Goal: Task Accomplishment & Management: Manage account settings

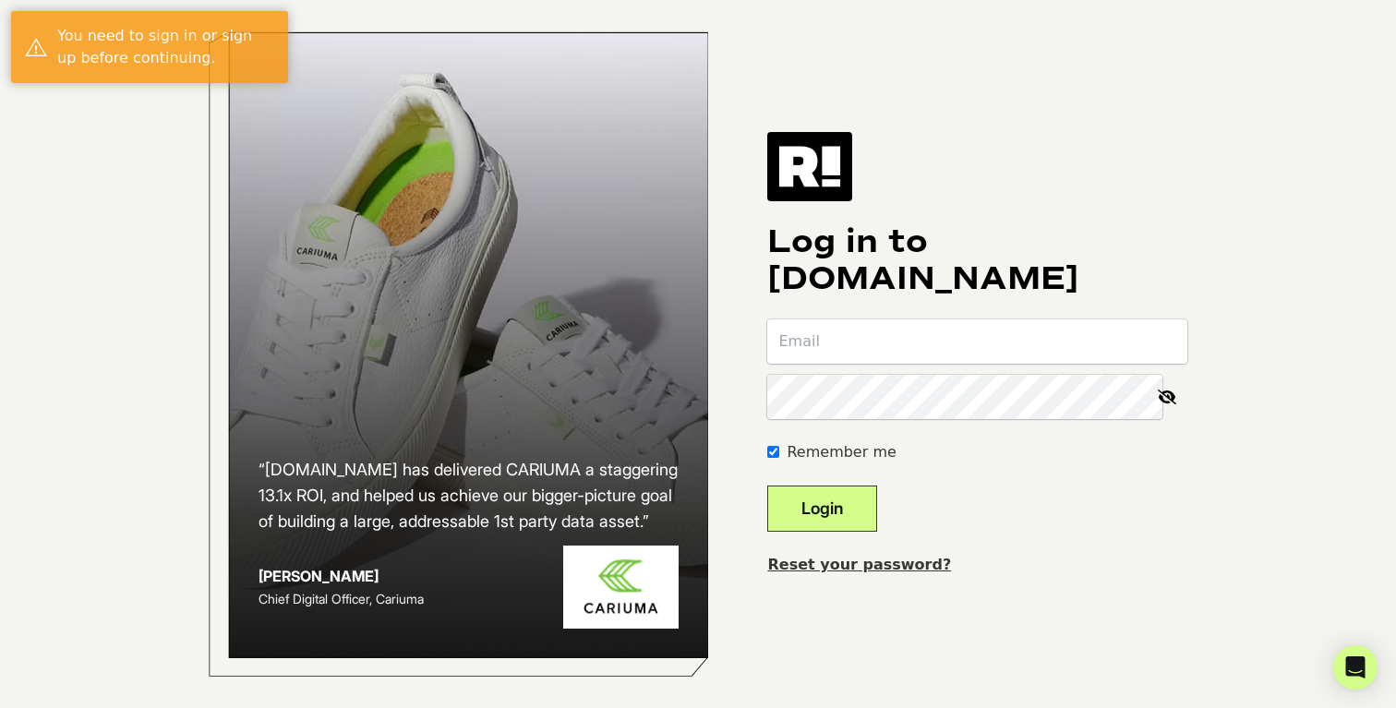
click at [870, 352] on input "email" at bounding box center [977, 341] width 420 height 44
click at [0, 707] on com-1password-button at bounding box center [0, 708] width 0 height 0
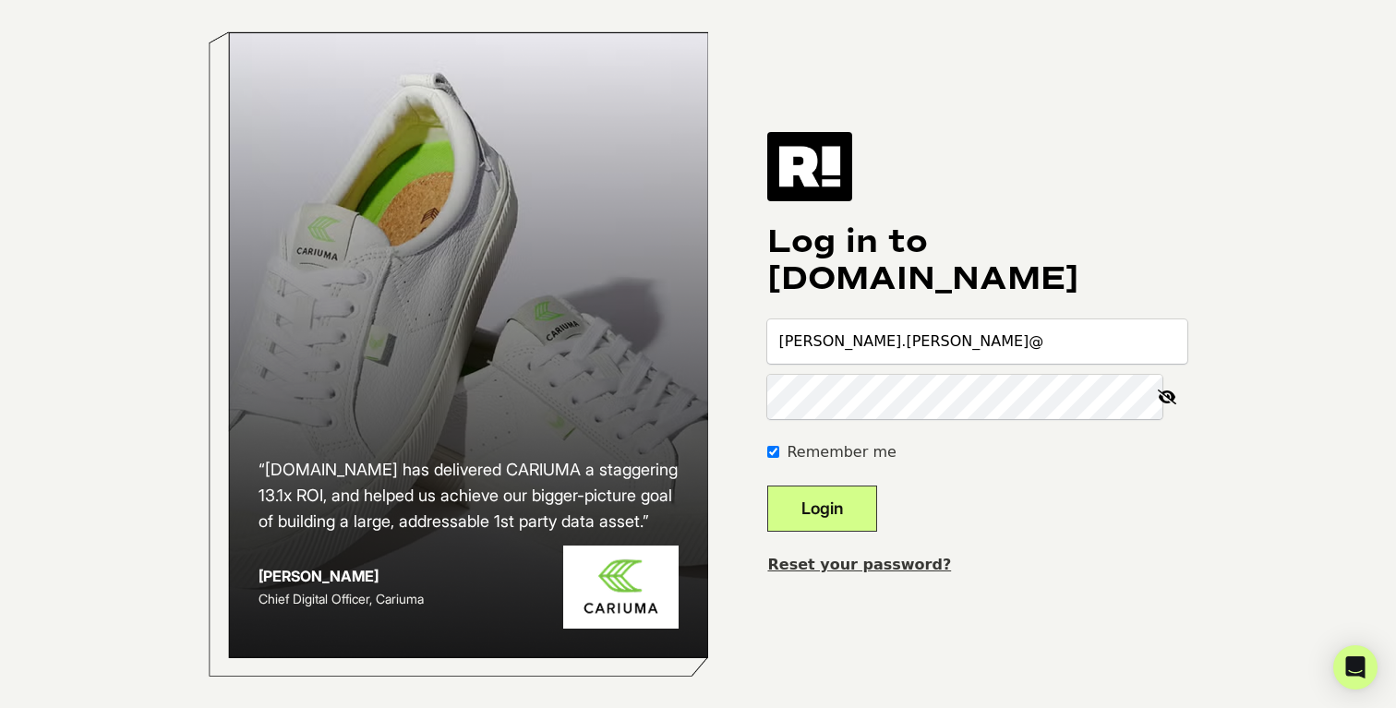
click at [0, 707] on com-1password-button at bounding box center [0, 708] width 0 height 0
drag, startPoint x: 923, startPoint y: 350, endPoint x: 657, endPoint y: 343, distance: 266.0
click at [657, 343] on div "“Retention.com has delivered CARIUMA a staggering 13.1x ROI, and helped us achi…" at bounding box center [698, 354] width 1053 height 708
type input "sara.lund@evelynbobbie.com"
click at [844, 519] on button "Login" at bounding box center [822, 509] width 110 height 46
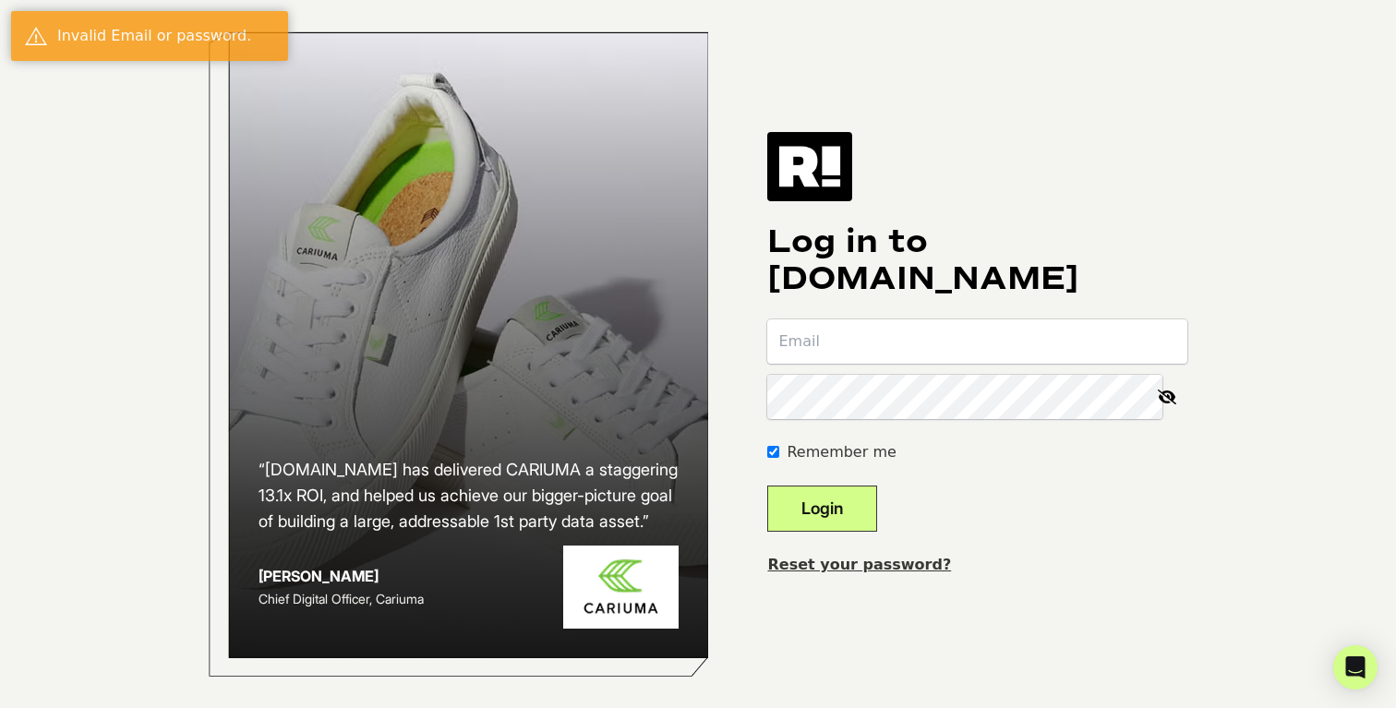
type input "[PERSON_NAME][EMAIL_ADDRESS][DOMAIN_NAME]"
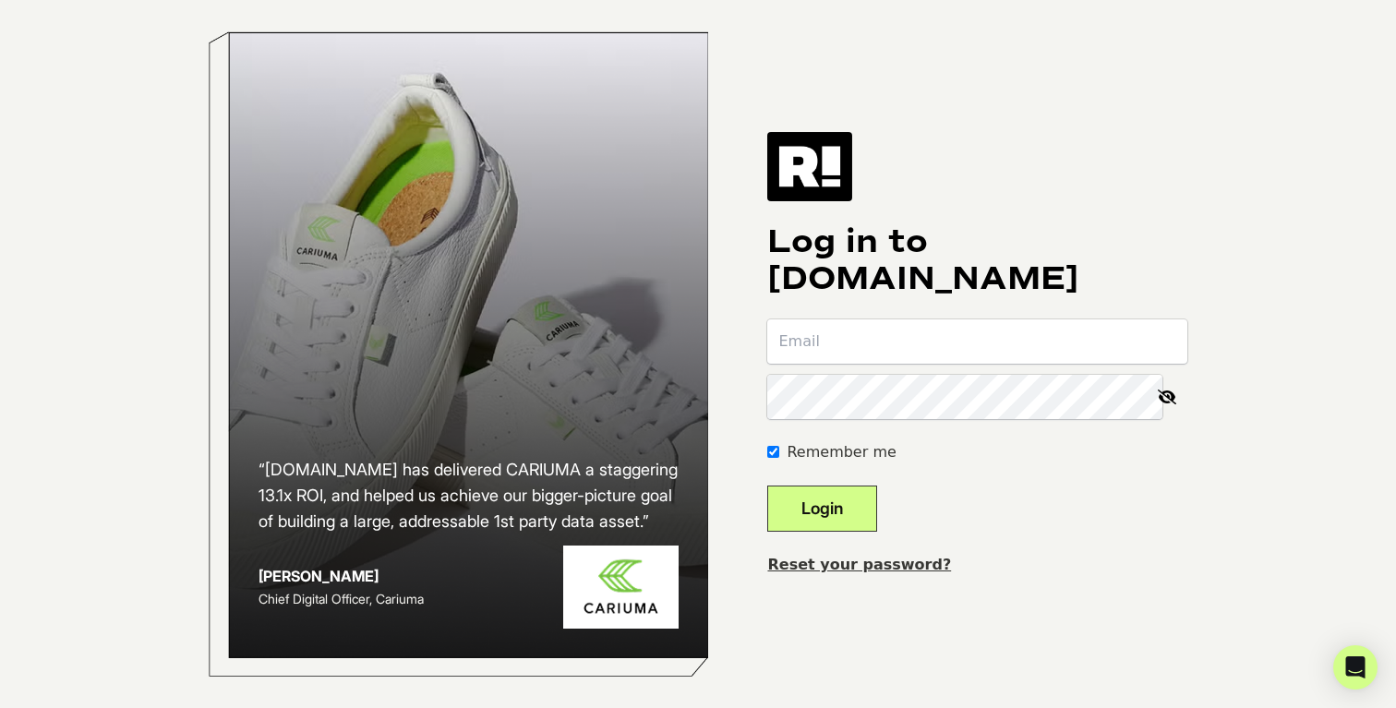
click at [837, 364] on input "email" at bounding box center [977, 341] width 420 height 44
type input "[PERSON_NAME][EMAIL_ADDRESS][DOMAIN_NAME]"
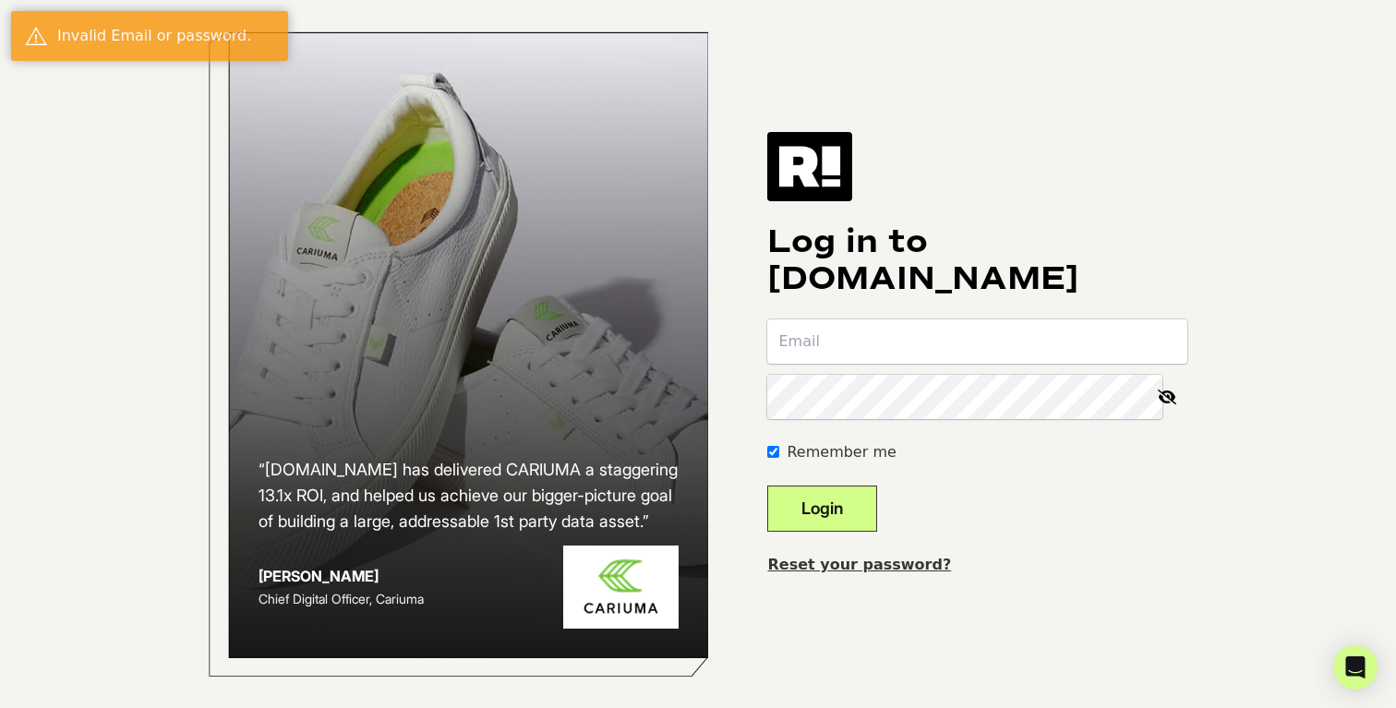
click at [861, 520] on button "Login" at bounding box center [822, 509] width 110 height 46
type input "[PERSON_NAME][EMAIL_ADDRESS][DOMAIN_NAME]"
type input "elizabeth@evelynbobbie.com"
type input "[PERSON_NAME][EMAIL_ADDRESS][DOMAIN_NAME]"
click at [1064, 609] on div "“[DOMAIN_NAME] has delivered CARIUMA a staggering 13.1x ROI, and helped us achi…" at bounding box center [698, 354] width 1053 height 708
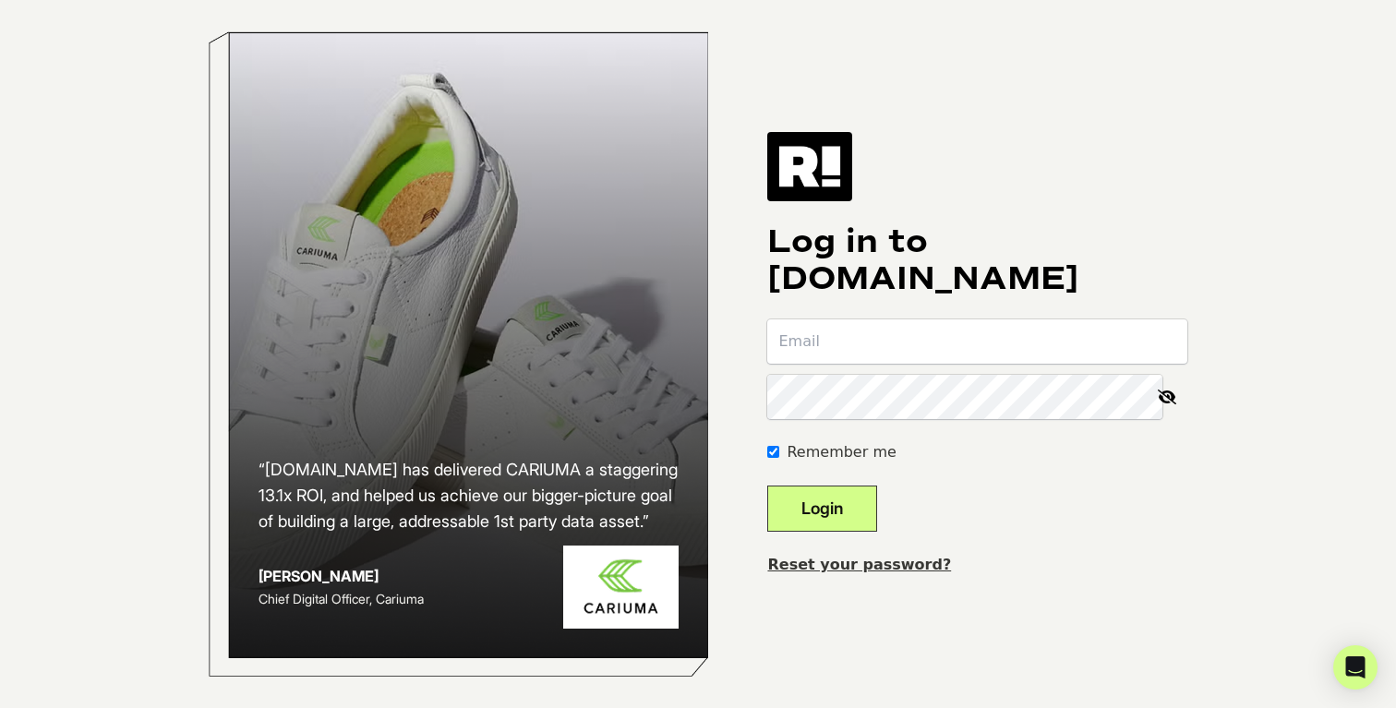
click at [923, 350] on input "email" at bounding box center [977, 341] width 420 height 44
click at [1210, 508] on div "“Retention.com has delivered CARIUMA a staggering 13.1x ROI, and helped us achi…" at bounding box center [698, 354] width 1053 height 708
click at [1150, 343] on body "“Retention.com has delivered CARIUMA a staggering 13.1x ROI, and helped us achi…" at bounding box center [698, 354] width 1396 height 708
type input "[PERSON_NAME][EMAIL_ADDRESS][DOMAIN_NAME]"
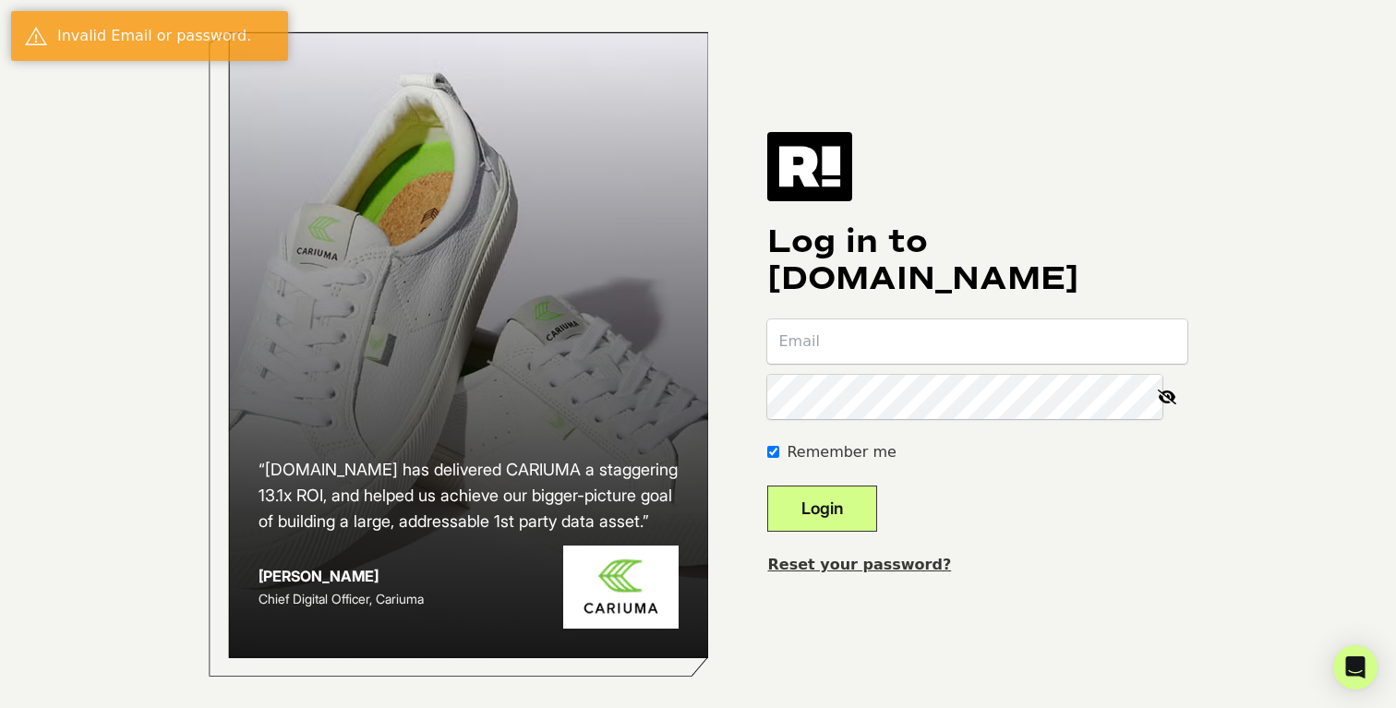
click at [1167, 400] on icon at bounding box center [1167, 397] width 41 height 44
click at [1164, 404] on icon at bounding box center [1168, 397] width 39 height 44
type input "[PERSON_NAME][EMAIL_ADDRESS][DOMAIN_NAME]"
click at [1168, 356] on input "email" at bounding box center [977, 341] width 420 height 44
click at [0, 707] on com-1password-button at bounding box center [0, 708] width 0 height 0
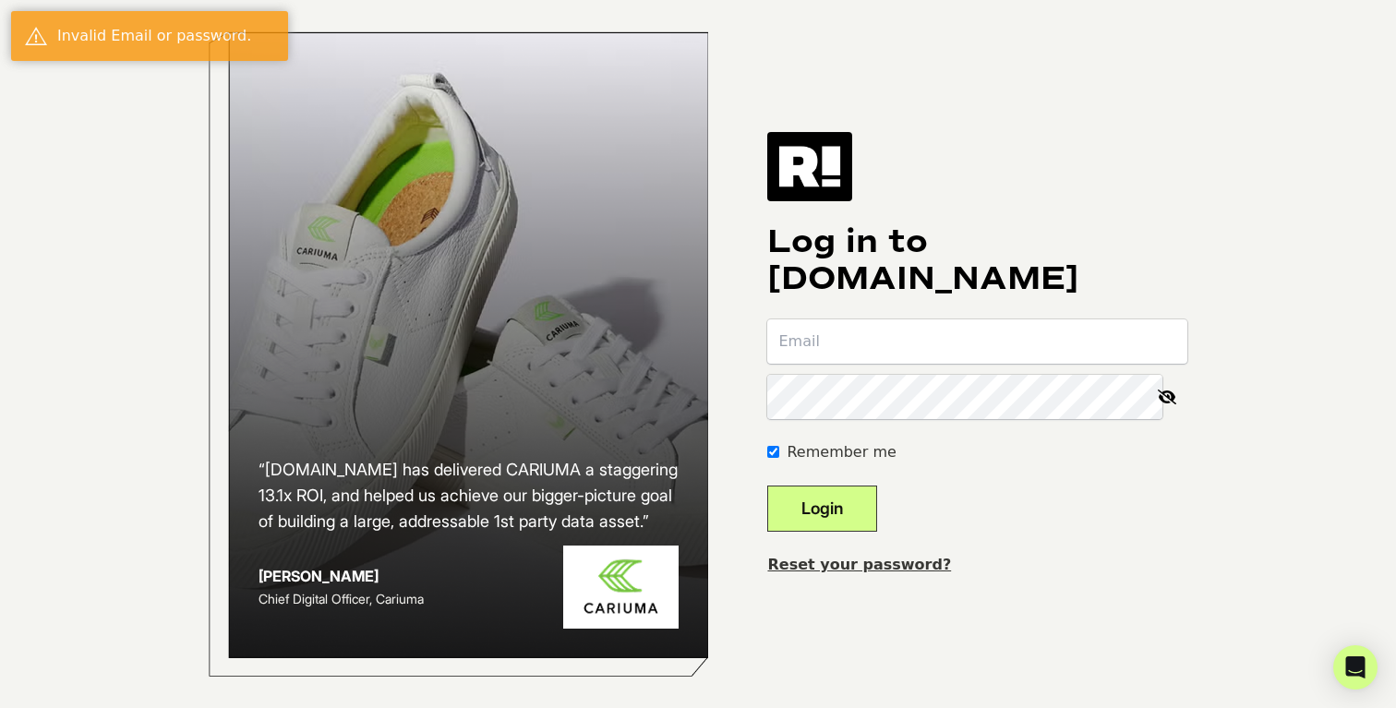
click at [0, 707] on com-1password-button at bounding box center [0, 708] width 0 height 0
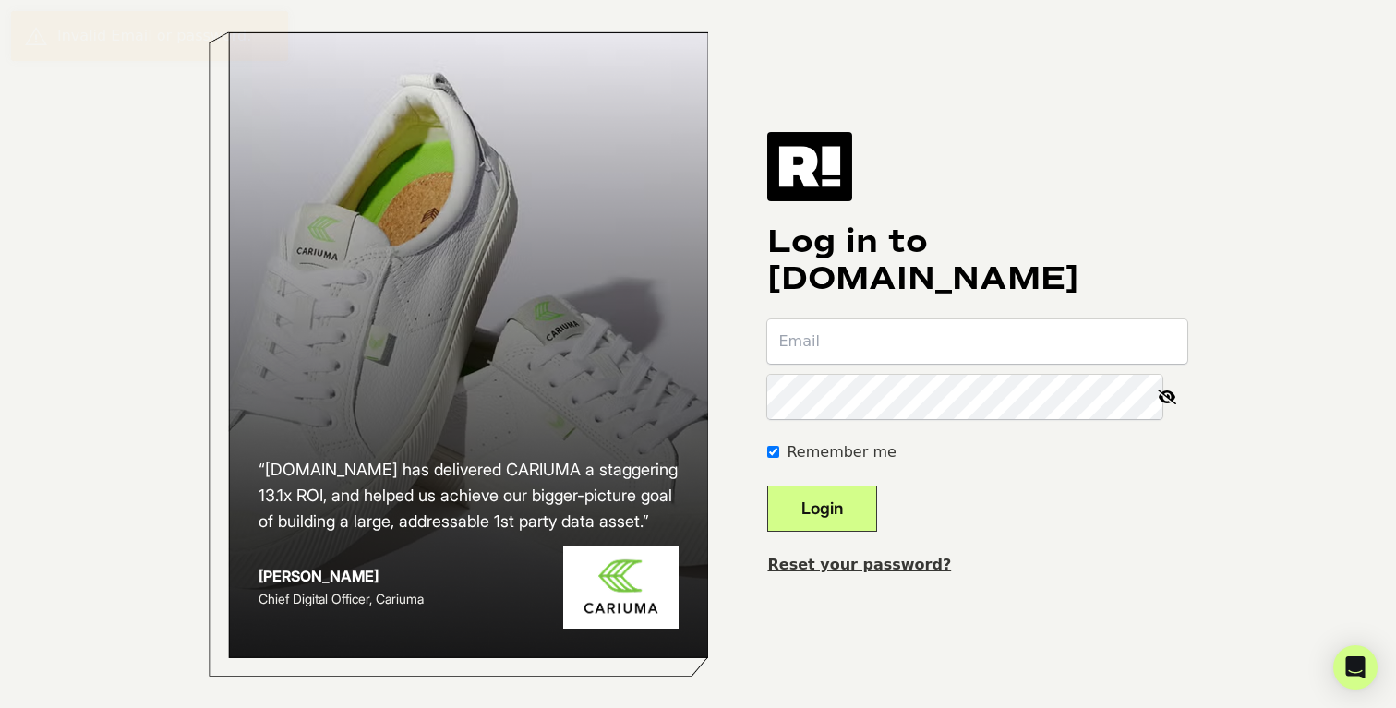
click at [0, 707] on com-1password-button at bounding box center [0, 708] width 0 height 0
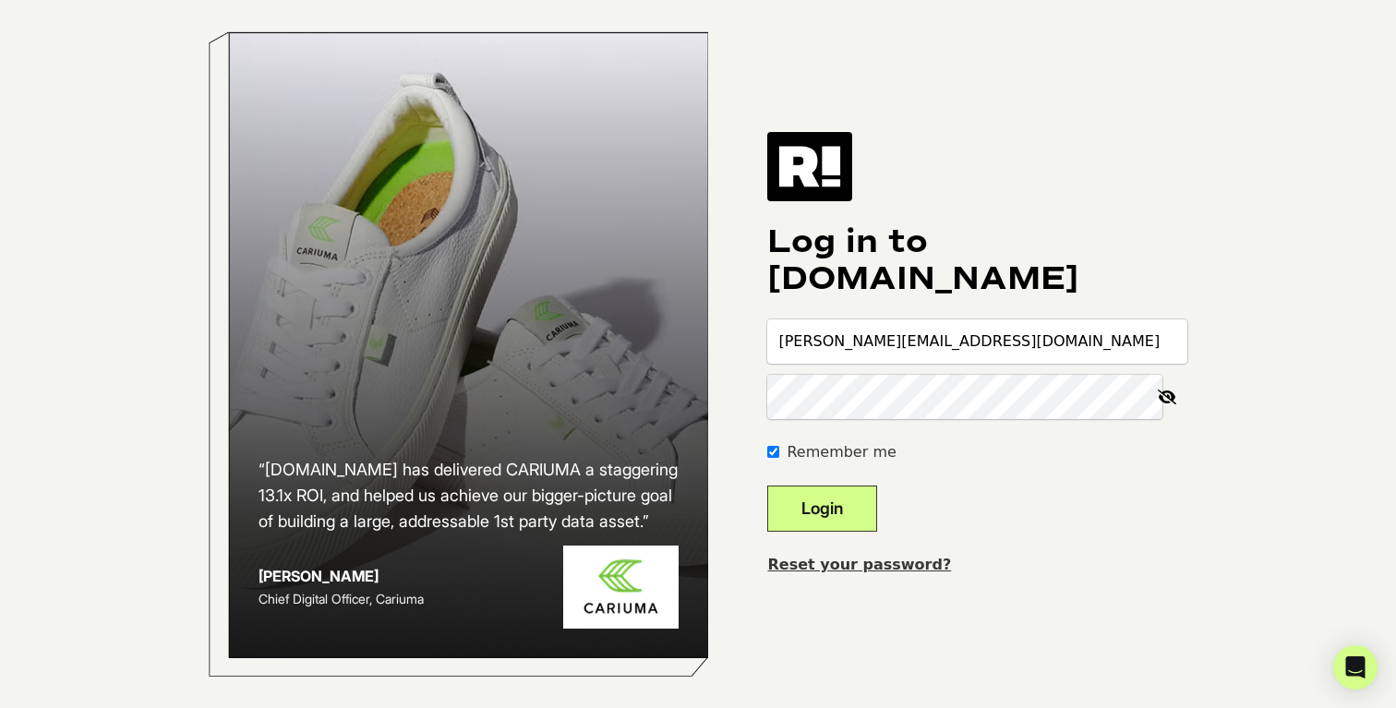
type input "elizabeth@evelynbobbie.com"
click at [1174, 401] on icon at bounding box center [1167, 397] width 41 height 44
click at [849, 505] on button "Login" at bounding box center [822, 509] width 110 height 46
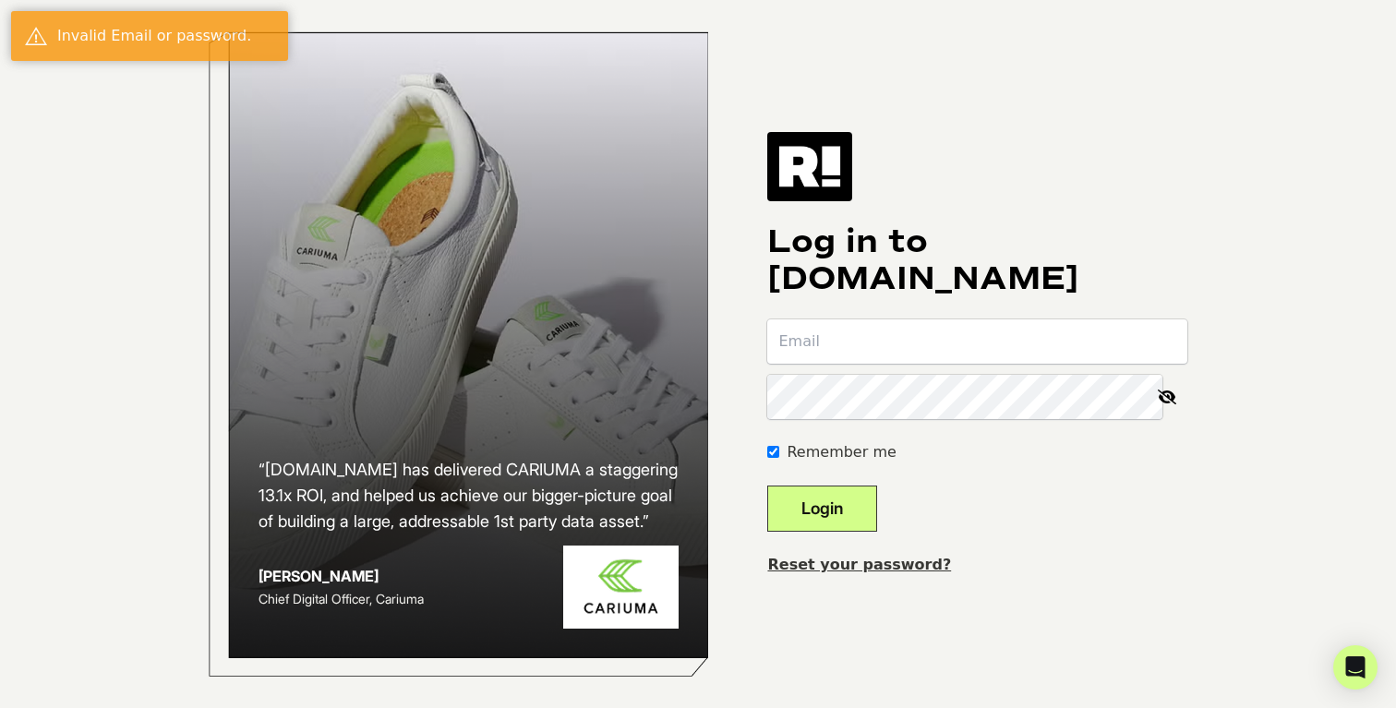
click at [1118, 560] on div "Log in to Retention.com Remember me Login Reset your password?" at bounding box center [977, 353] width 420 height 443
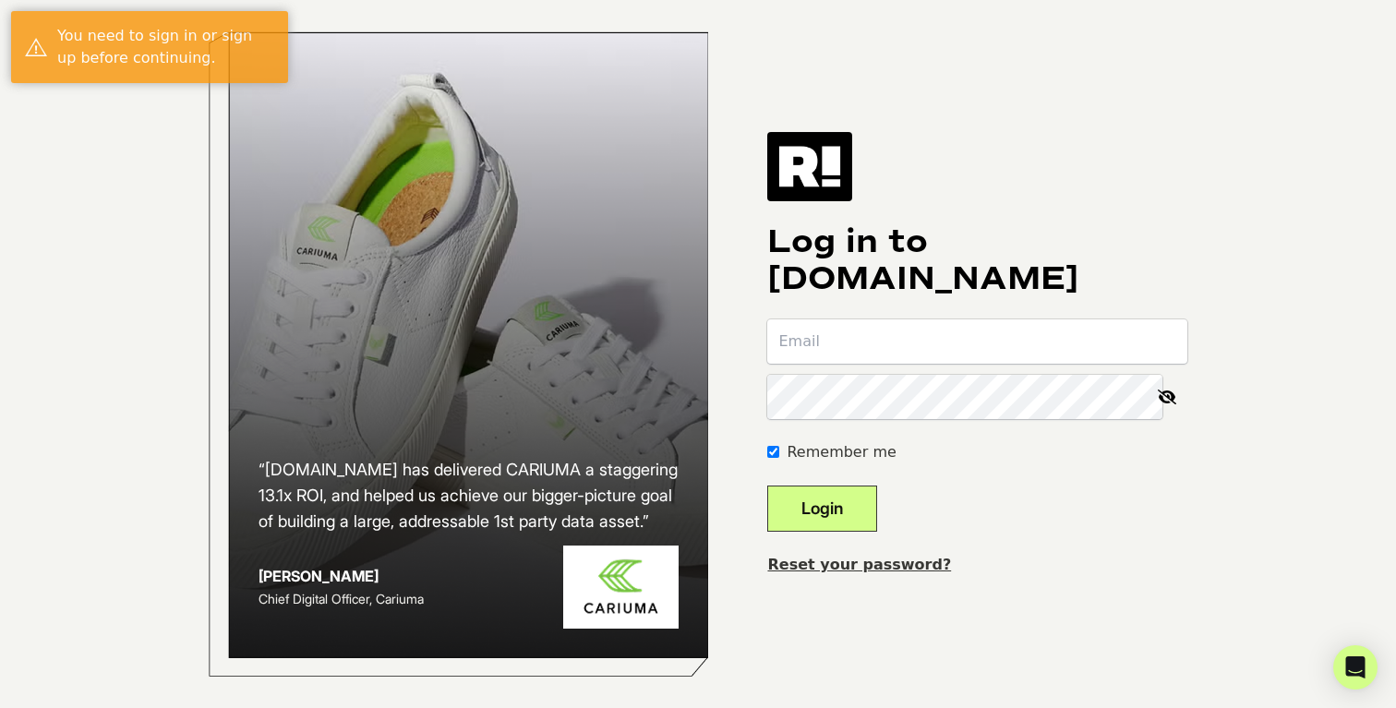
click at [892, 561] on div "Reset your password?" at bounding box center [977, 565] width 420 height 22
click at [896, 573] on link "Reset your password?" at bounding box center [859, 565] width 184 height 18
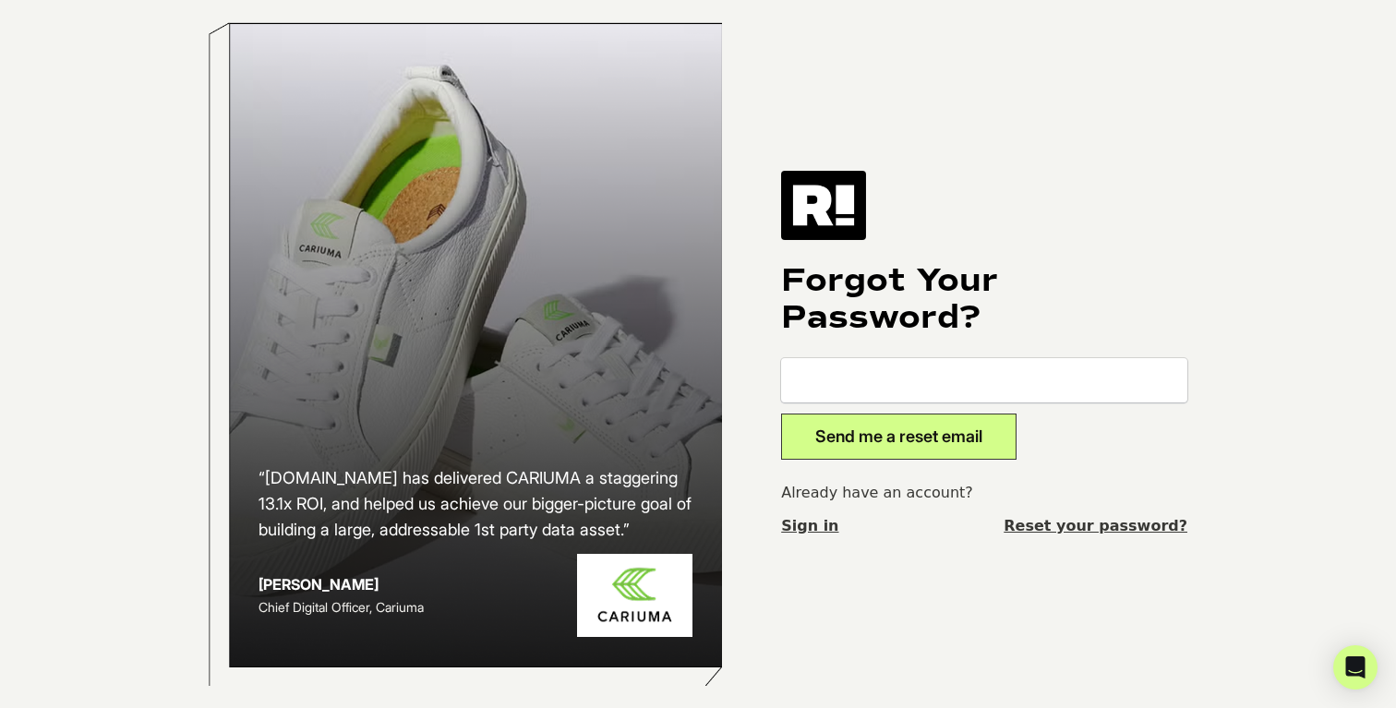
click at [878, 398] on input "email" at bounding box center [984, 380] width 406 height 44
type input "[PERSON_NAME][EMAIL_ADDRESS][PERSON_NAME][DOMAIN_NAME]"
click at [1150, 459] on form "sara.lund@evelynbobbie.com Send me a reset email" at bounding box center [984, 409] width 406 height 102
click at [979, 440] on button "Send me a reset email" at bounding box center [898, 437] width 235 height 46
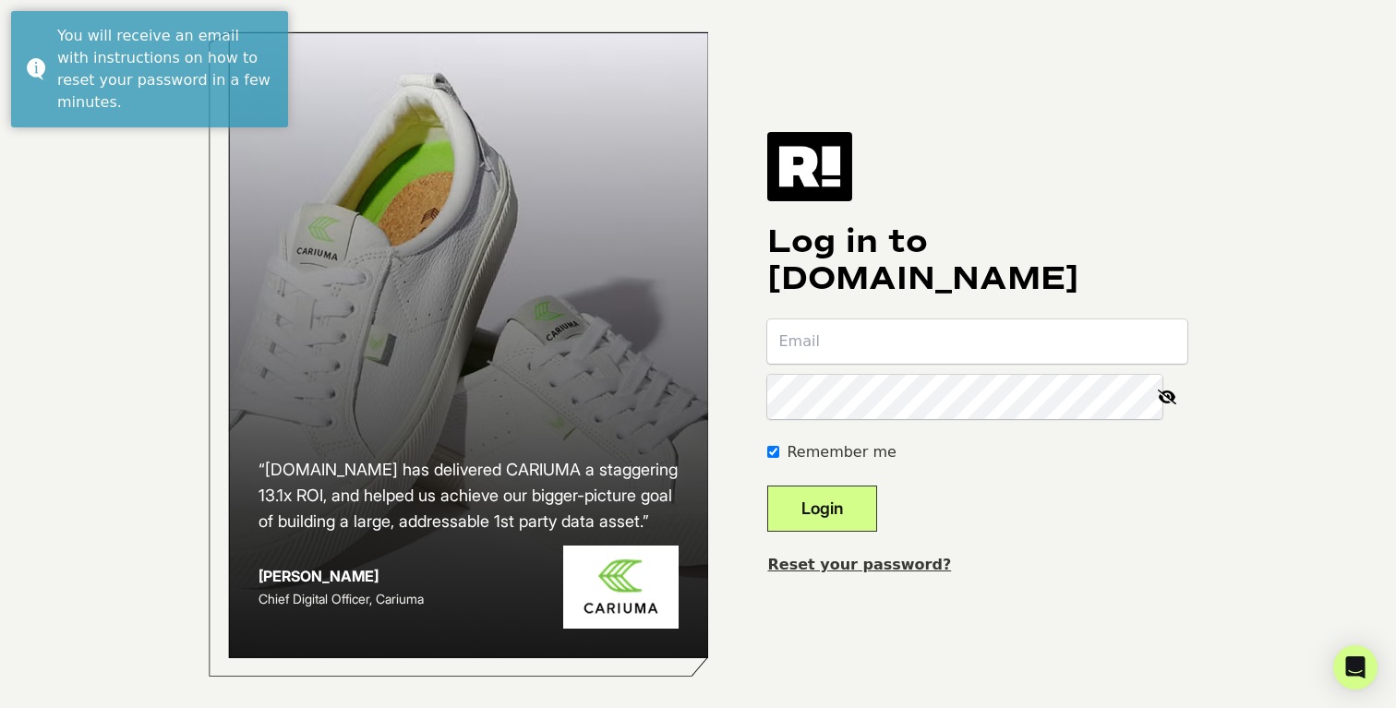
click at [934, 352] on input "email" at bounding box center [977, 341] width 420 height 44
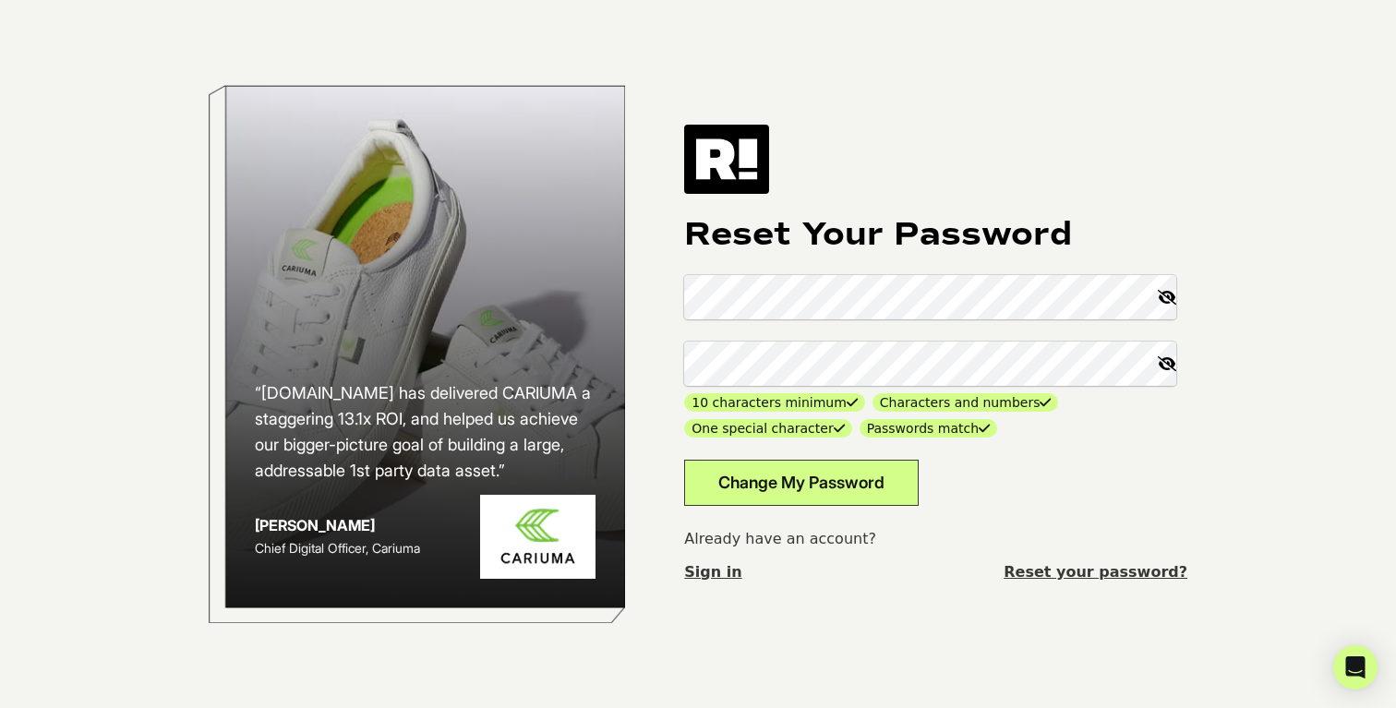
click at [1112, 551] on div "Already have an account? Sign in Reset your password?" at bounding box center [935, 555] width 503 height 55
click at [825, 502] on button "Change My Password" at bounding box center [801, 483] width 235 height 46
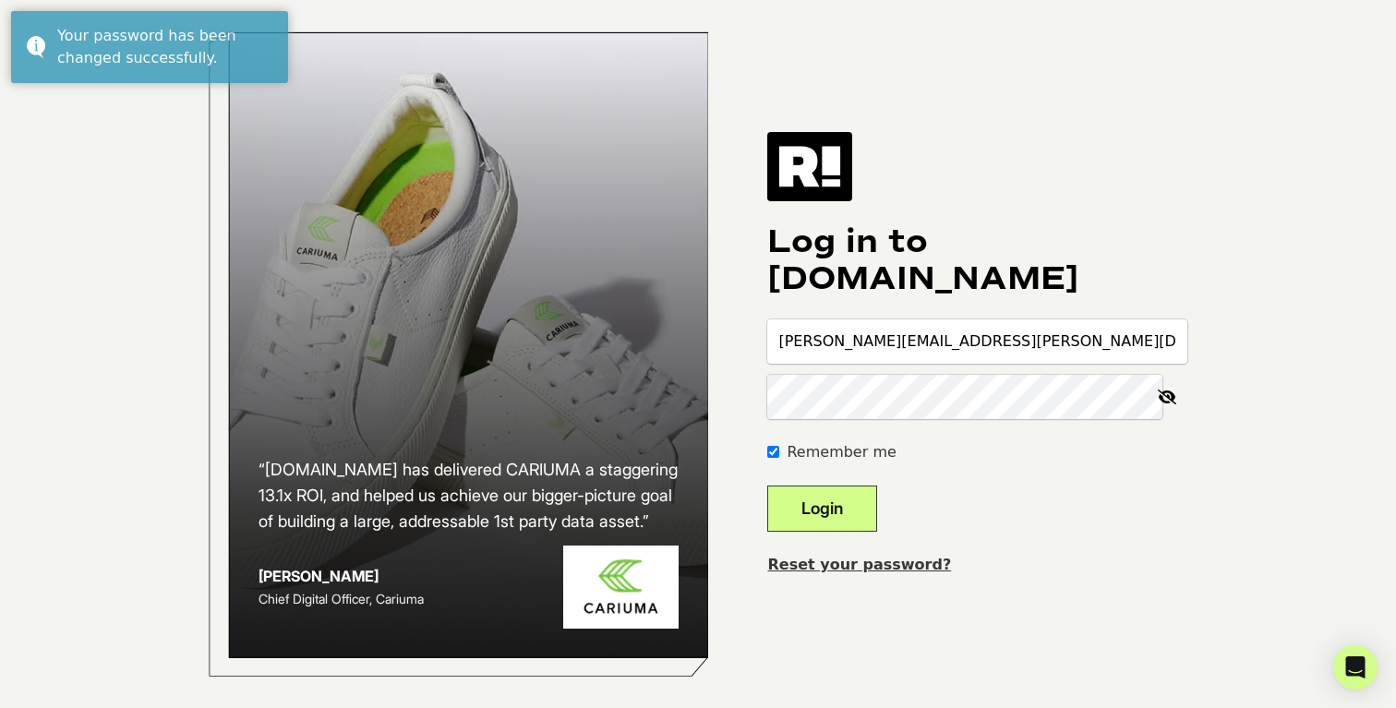
type input "[PERSON_NAME][EMAIL_ADDRESS][PERSON_NAME][DOMAIN_NAME]"
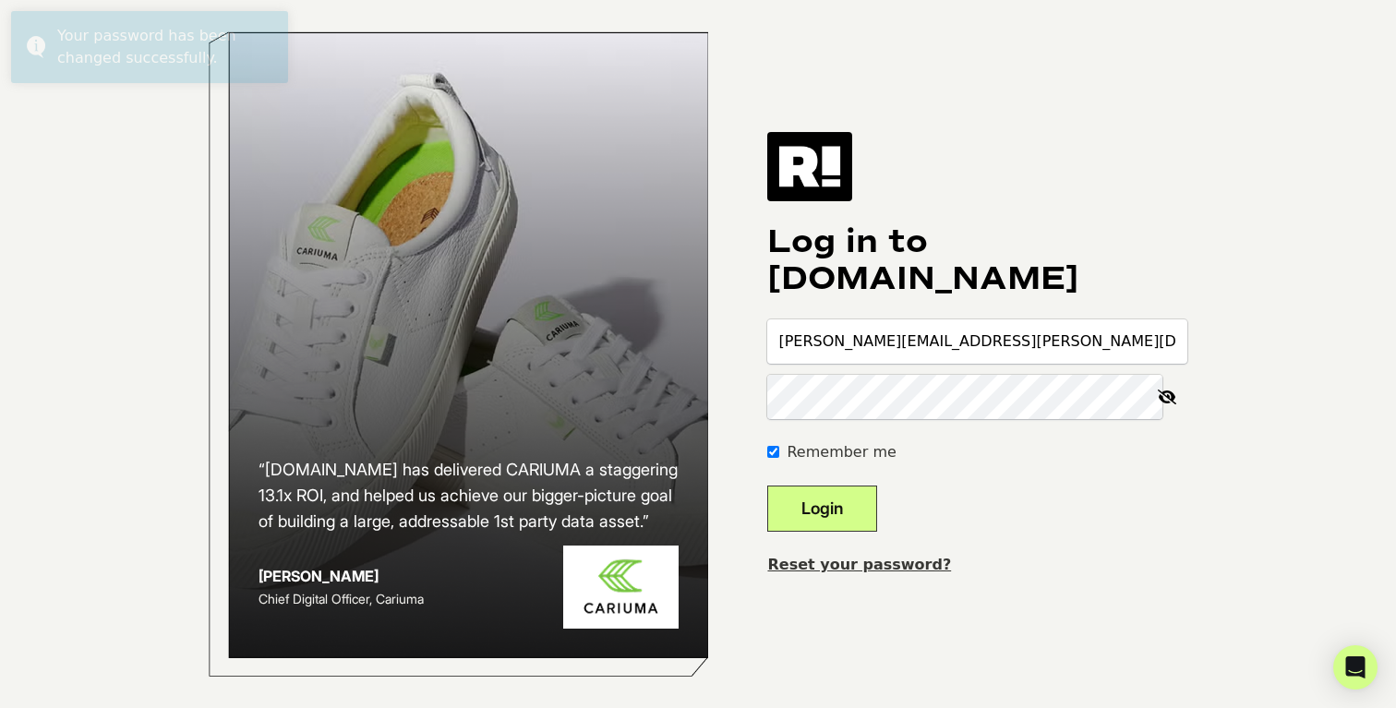
click at [837, 532] on button "Login" at bounding box center [822, 509] width 110 height 46
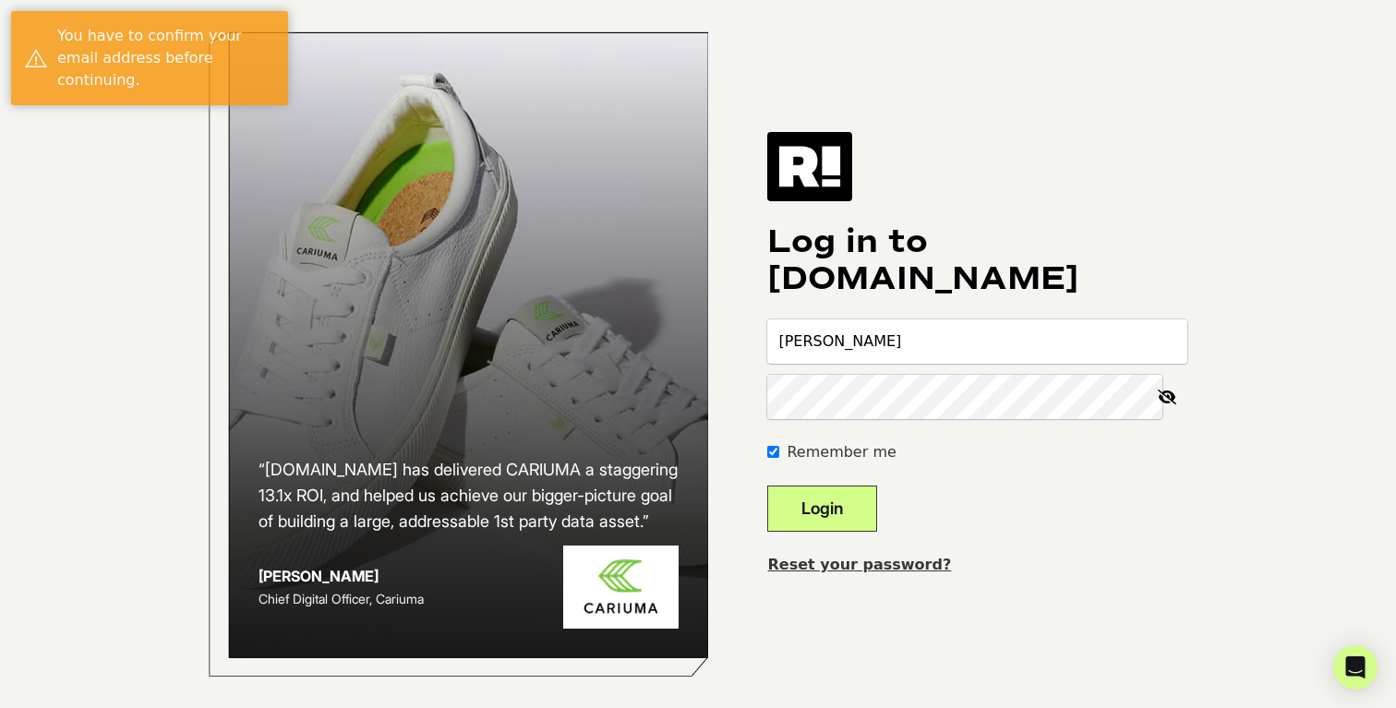
type input "[PERSON_NAME]"
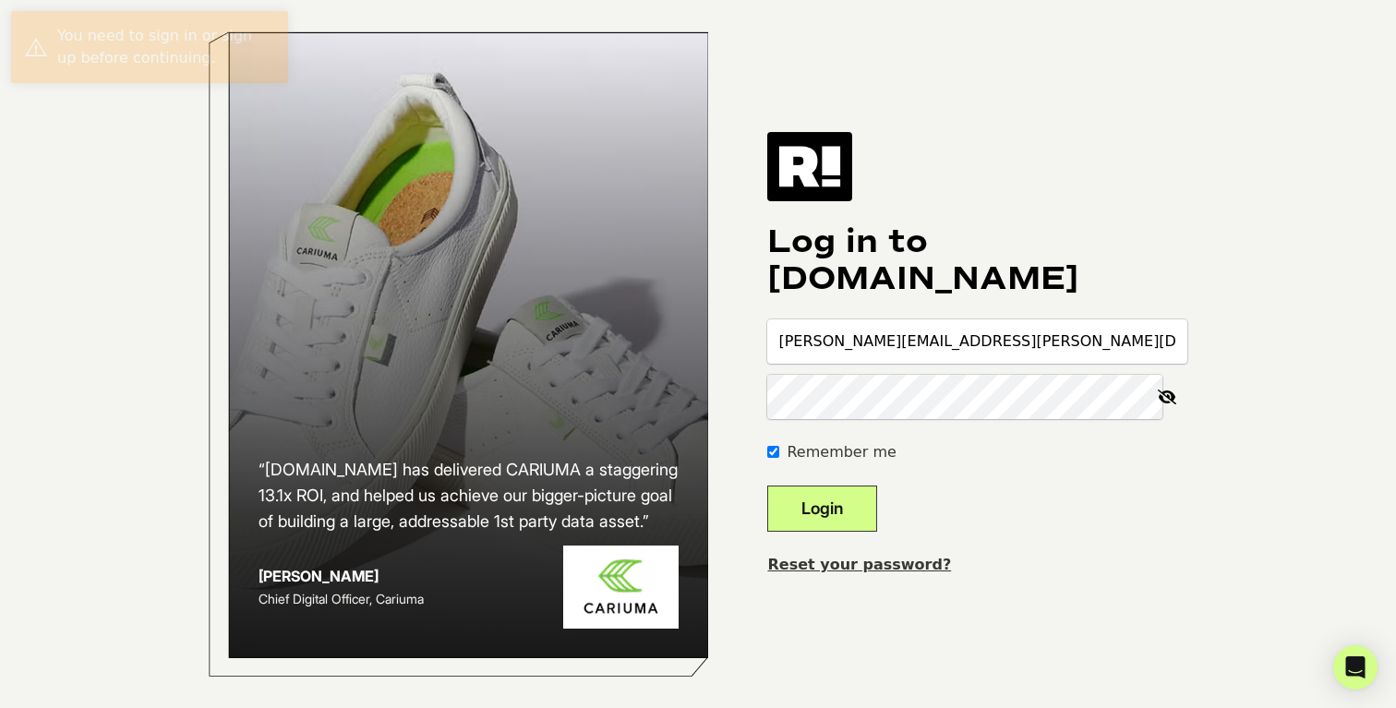
type input "[PERSON_NAME][EMAIL_ADDRESS][PERSON_NAME][DOMAIN_NAME]"
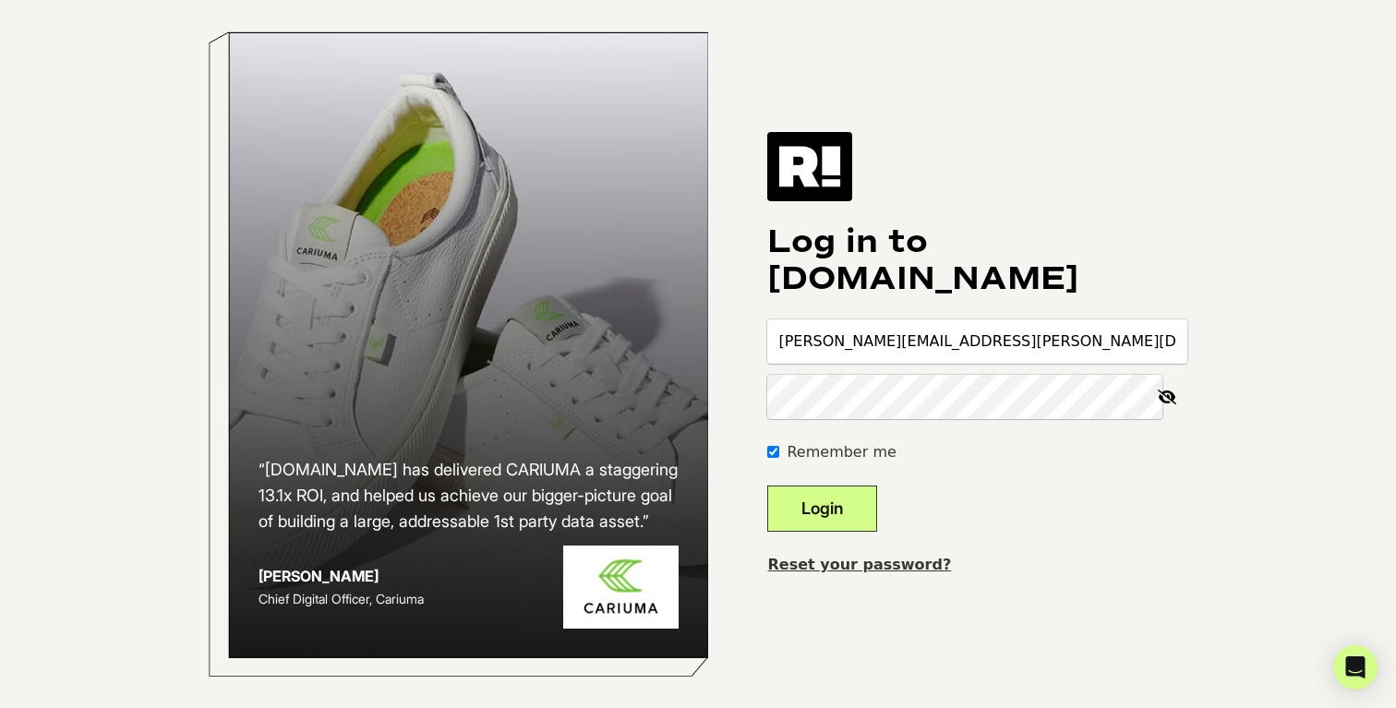
click at [767, 486] on button "Login" at bounding box center [822, 509] width 110 height 46
